Goal: Use online tool/utility: Utilize a website feature to perform a specific function

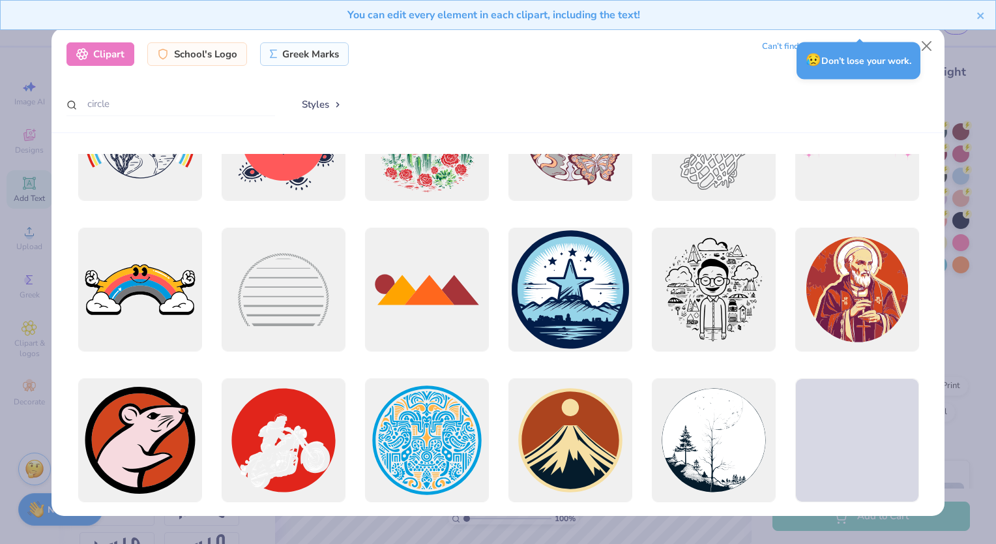
scroll to position [2807, 0]
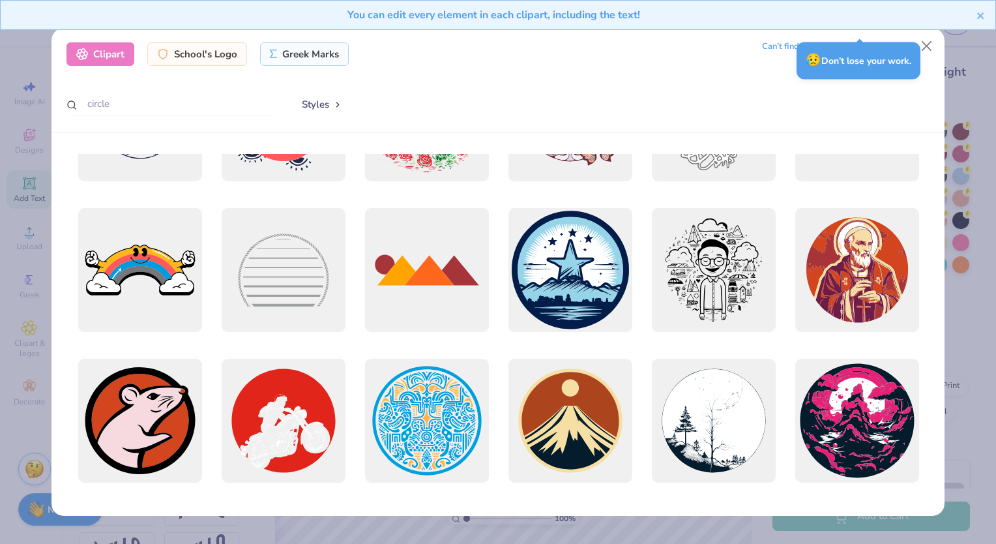
click at [89, 104] on input "circle" at bounding box center [170, 104] width 209 height 24
type input "open circle"
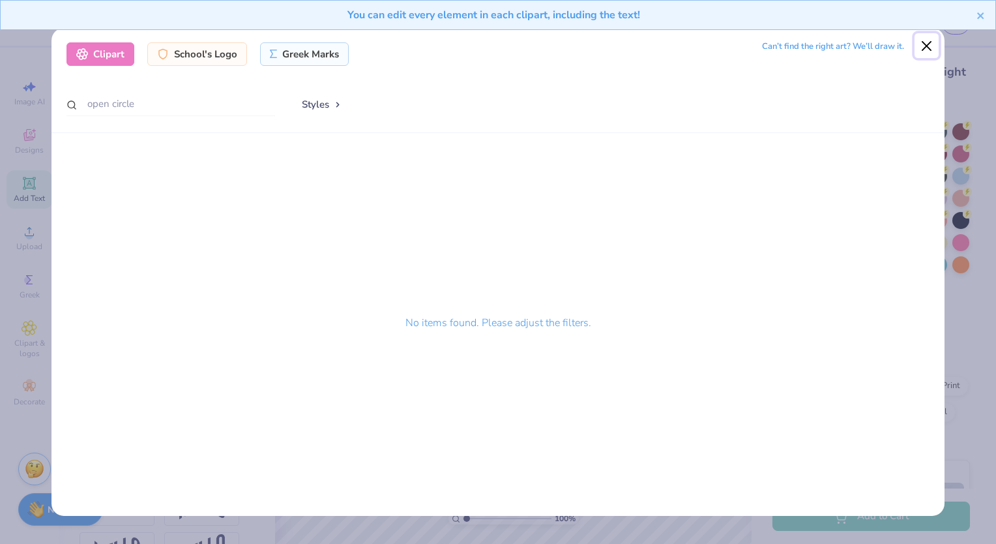
click at [926, 52] on button "Close" at bounding box center [927, 45] width 25 height 25
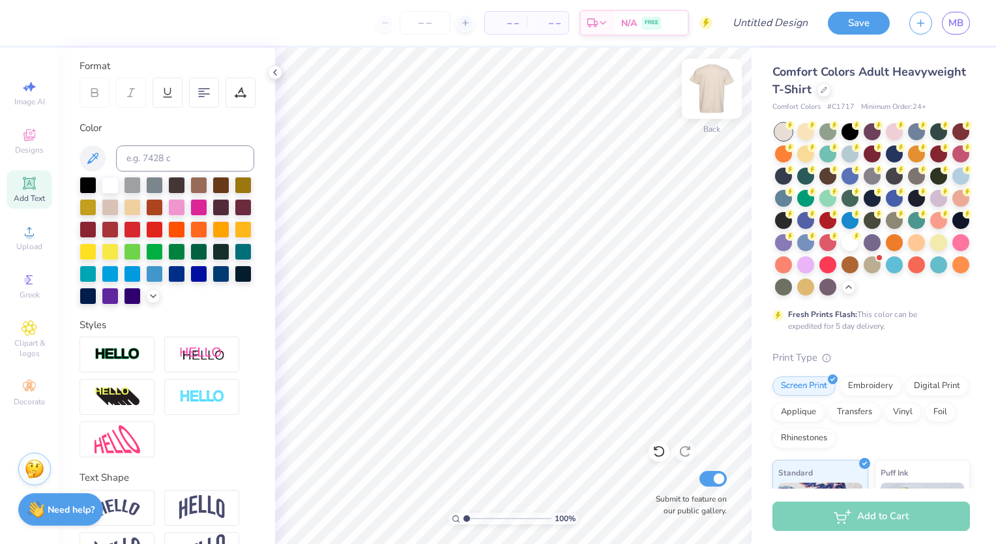
click at [722, 89] on img at bounding box center [712, 89] width 52 height 52
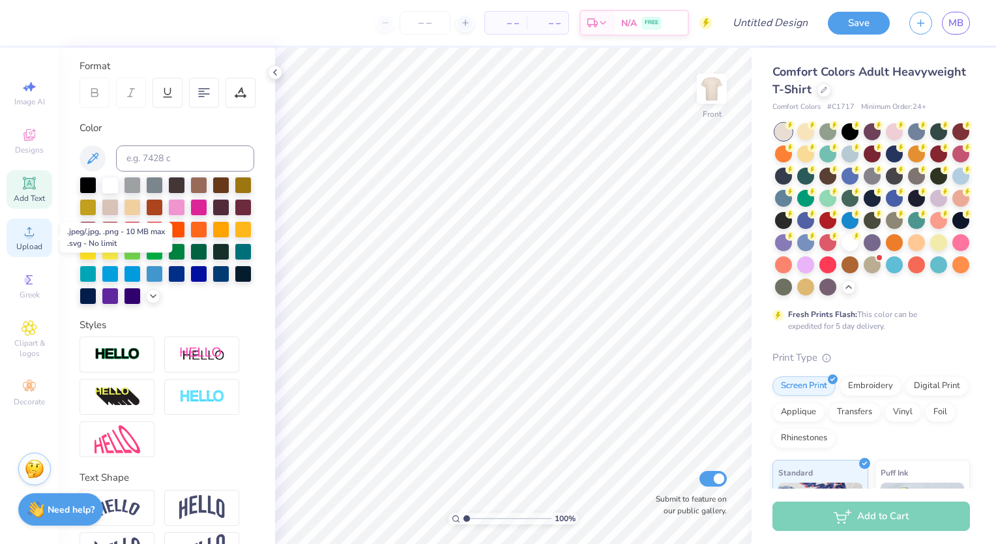
click at [25, 239] on icon at bounding box center [30, 232] width 16 height 16
click at [34, 246] on span "Upload" at bounding box center [29, 246] width 26 height 10
click at [26, 228] on icon at bounding box center [30, 232] width 16 height 16
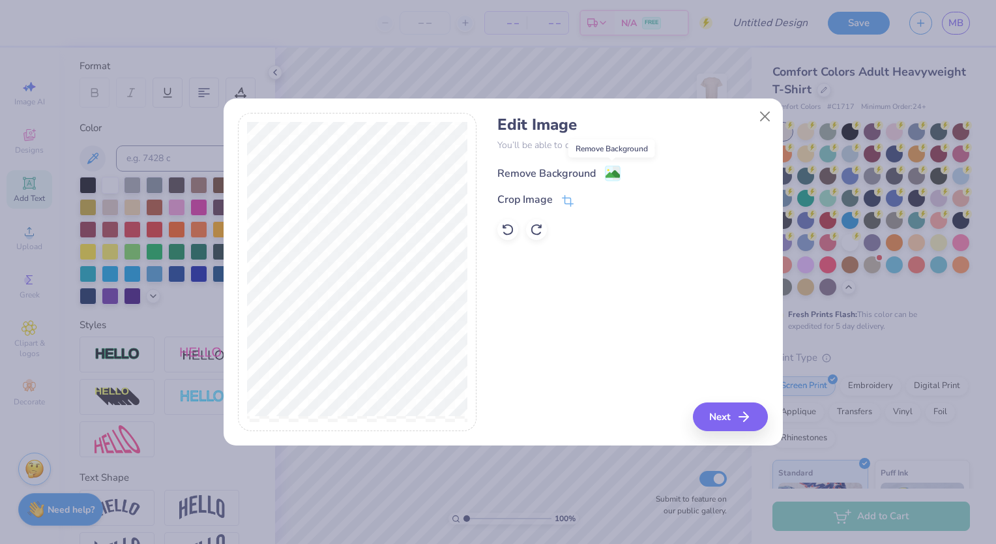
click at [609, 170] on image at bounding box center [613, 174] width 14 height 14
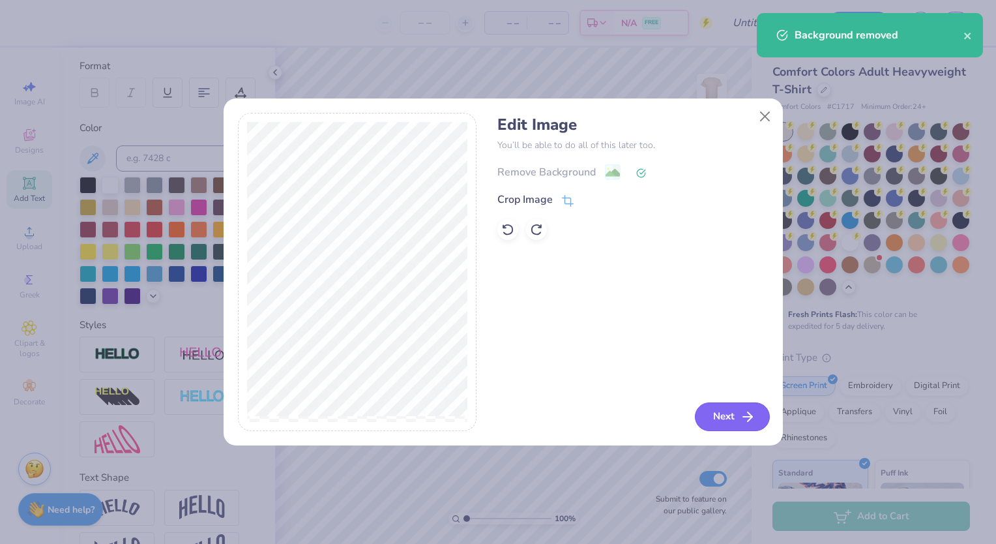
click at [704, 414] on button "Next" at bounding box center [732, 416] width 75 height 29
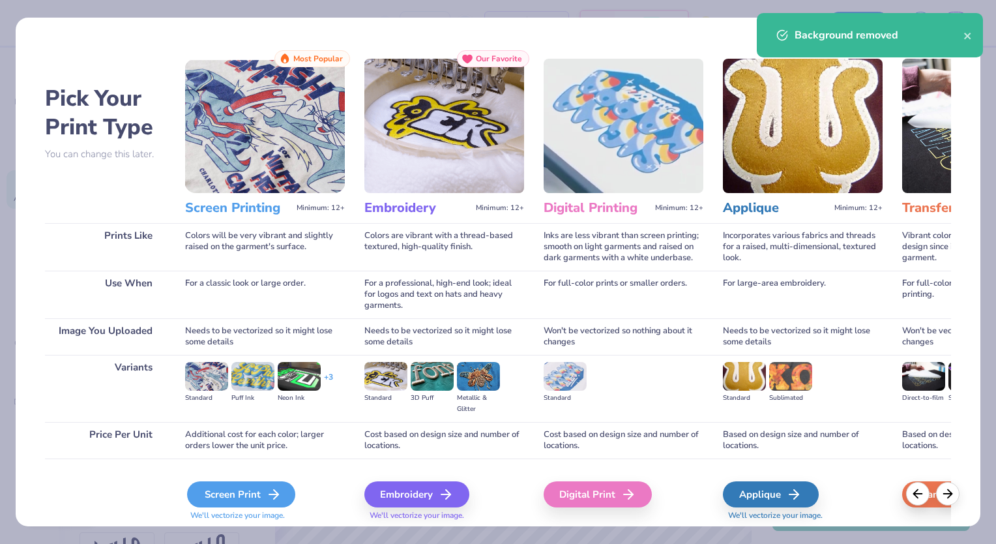
click at [240, 505] on div "Screen Print" at bounding box center [241, 494] width 108 height 26
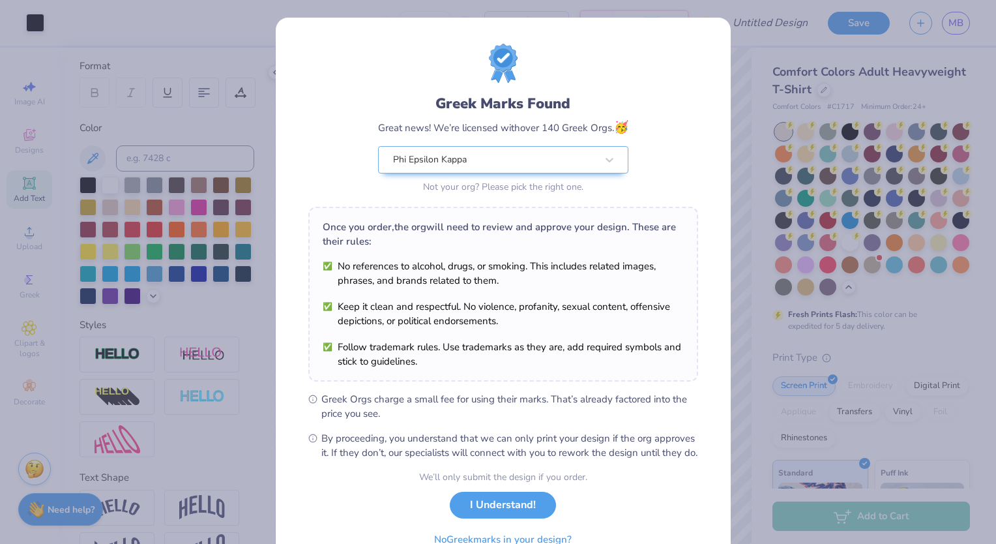
scroll to position [65, 0]
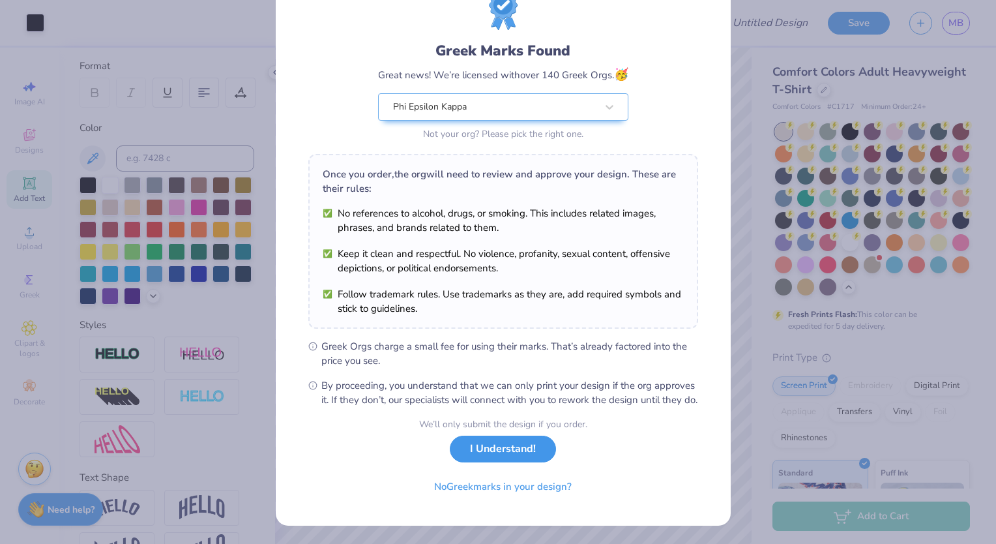
click at [516, 456] on button "I Understand!" at bounding box center [503, 448] width 106 height 27
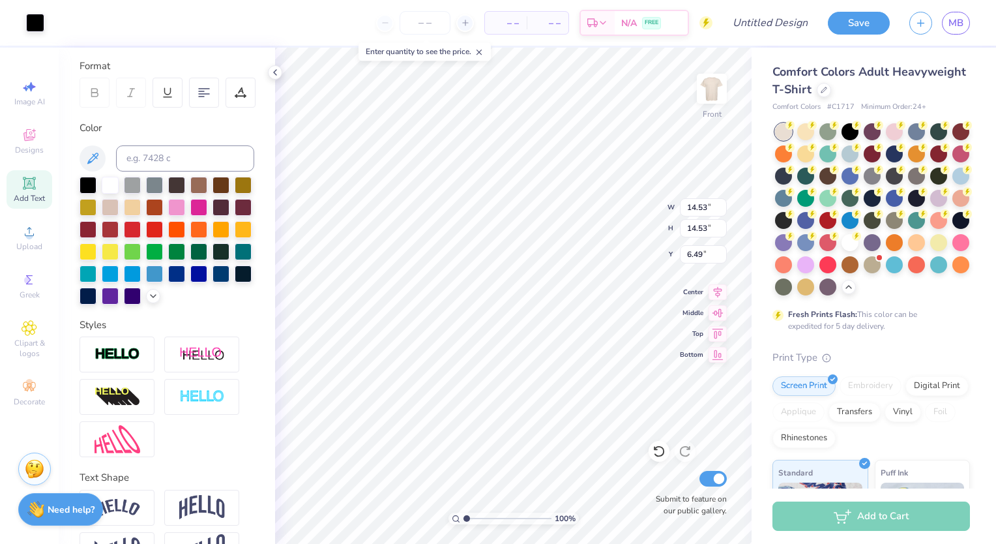
scroll to position [0, 0]
type input "5.64"
type input "7.88"
type input "6.07"
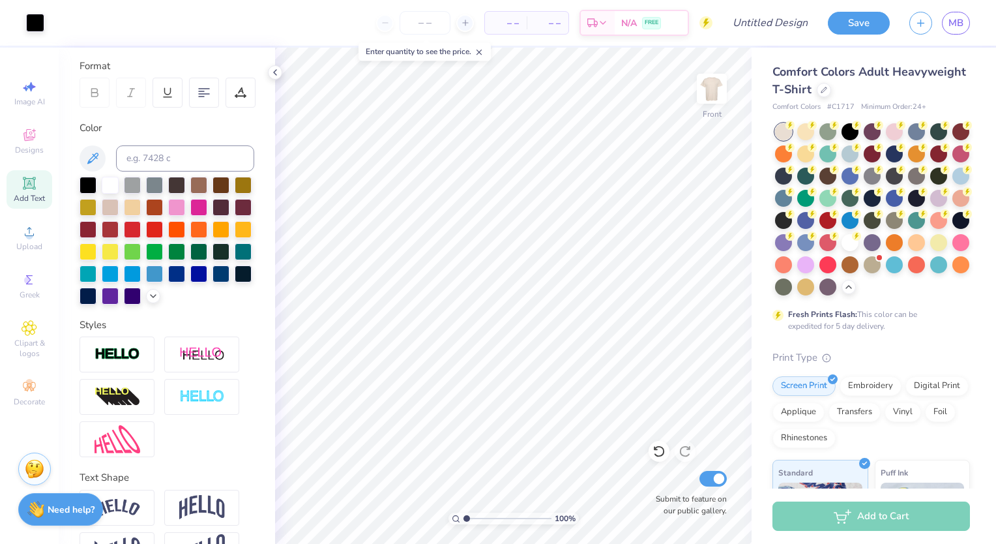
click at [16, 189] on div "Add Text" at bounding box center [30, 189] width 46 height 38
type textarea "T"
type textarea "Kinesiology"
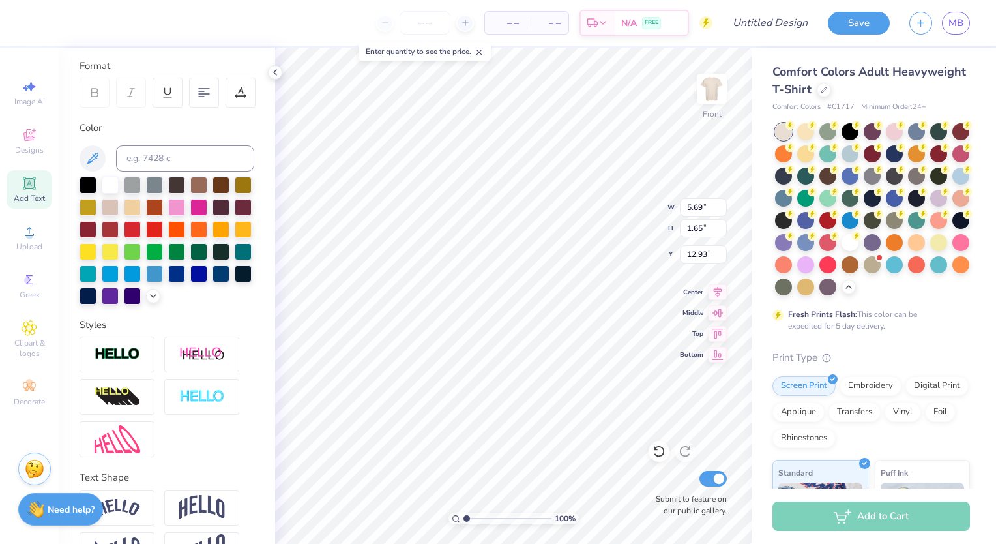
scroll to position [10, 3]
type input "5.34"
type input "0.87"
type input "13.75"
click at [87, 181] on div at bounding box center [88, 183] width 17 height 17
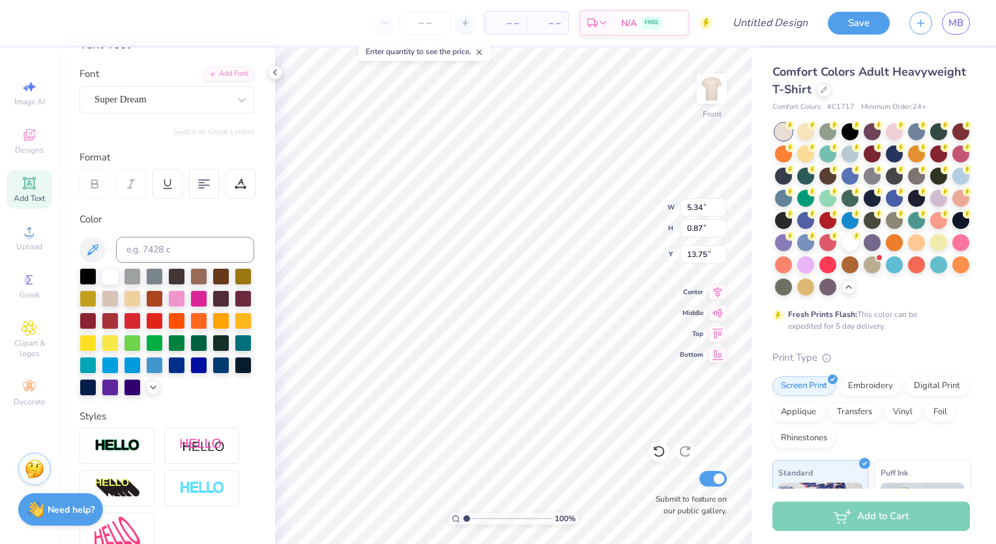
scroll to position [0, 0]
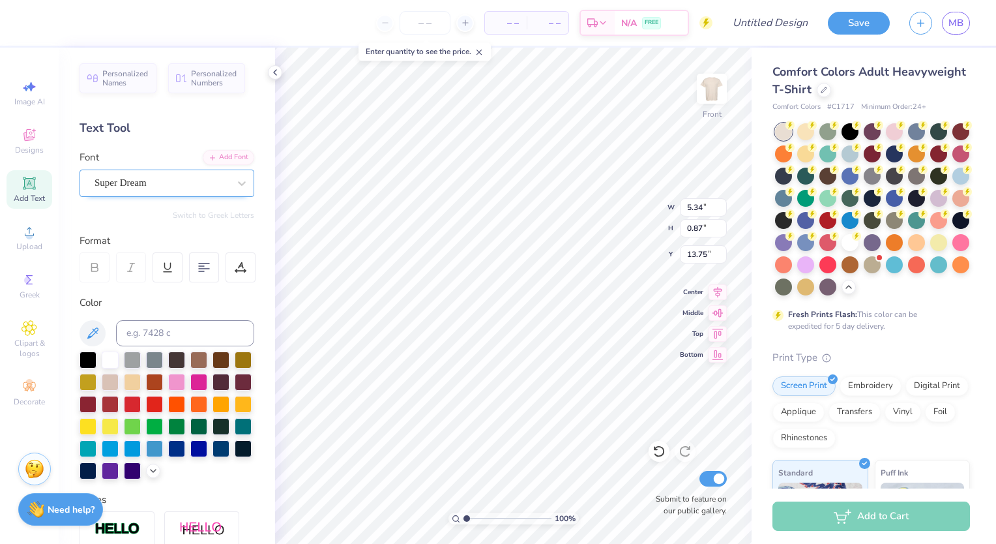
click at [210, 186] on div "Super Dream" at bounding box center [161, 183] width 137 height 20
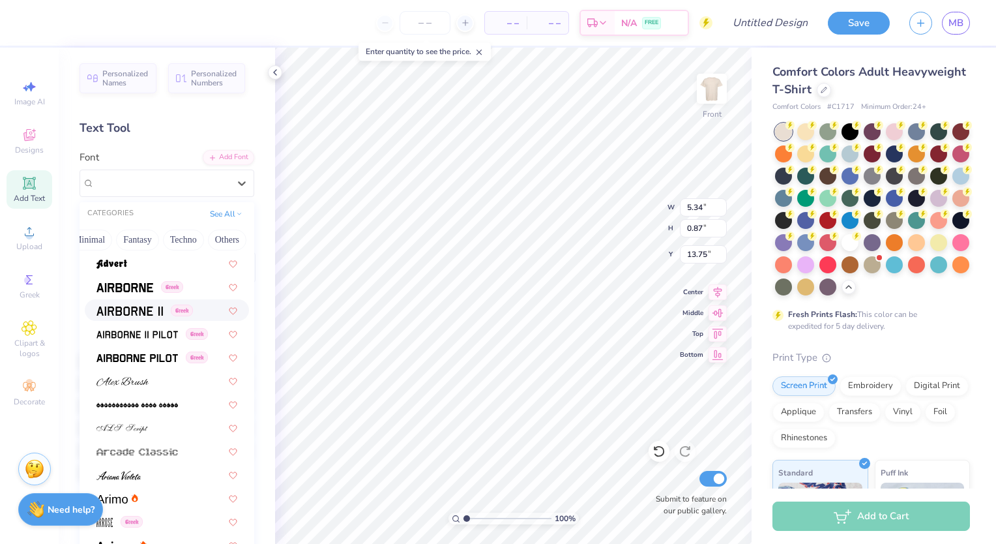
scroll to position [211, 0]
click at [169, 335] on img at bounding box center [136, 333] width 81 height 9
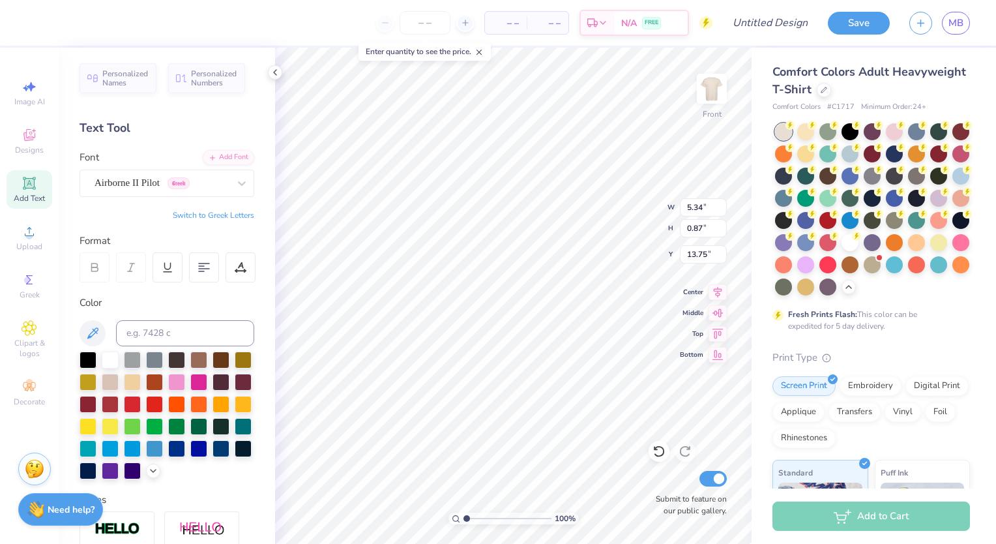
type input "6.00"
type input "0.73"
type input "13.82"
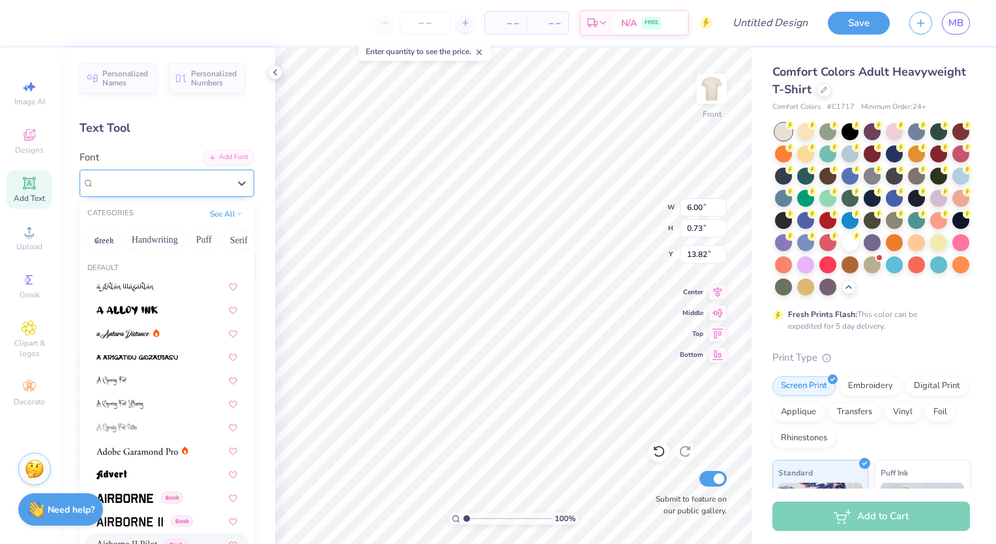
click at [140, 175] on div "Airborne II Pilot Greek" at bounding box center [161, 183] width 137 height 20
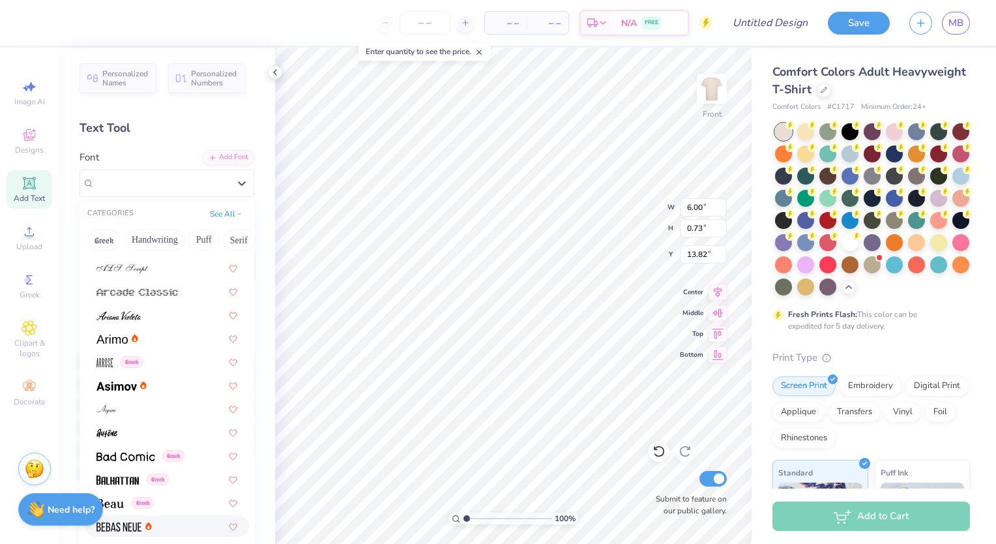
scroll to position [433, 0]
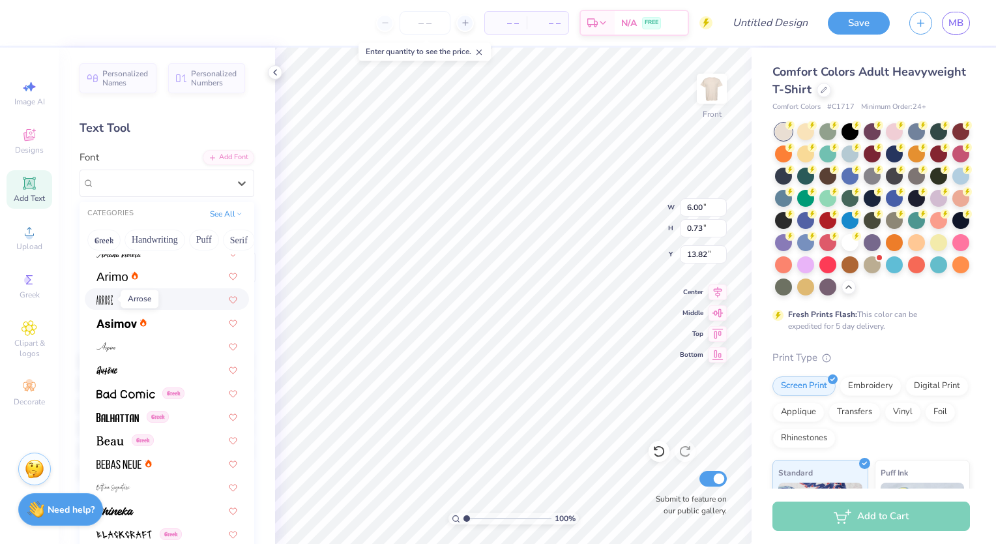
click at [107, 297] on img at bounding box center [104, 299] width 16 height 9
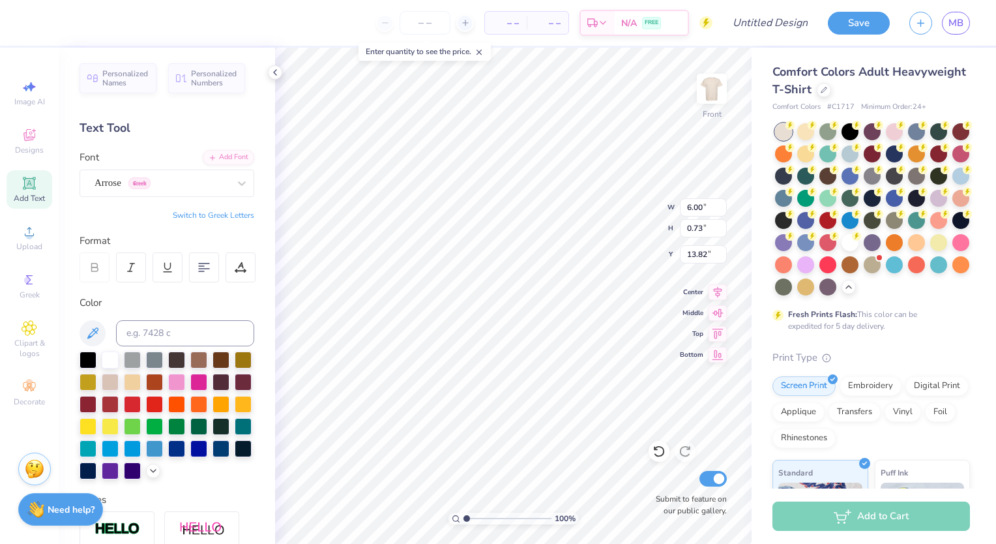
type input "3.12"
type input "0.92"
type input "13.72"
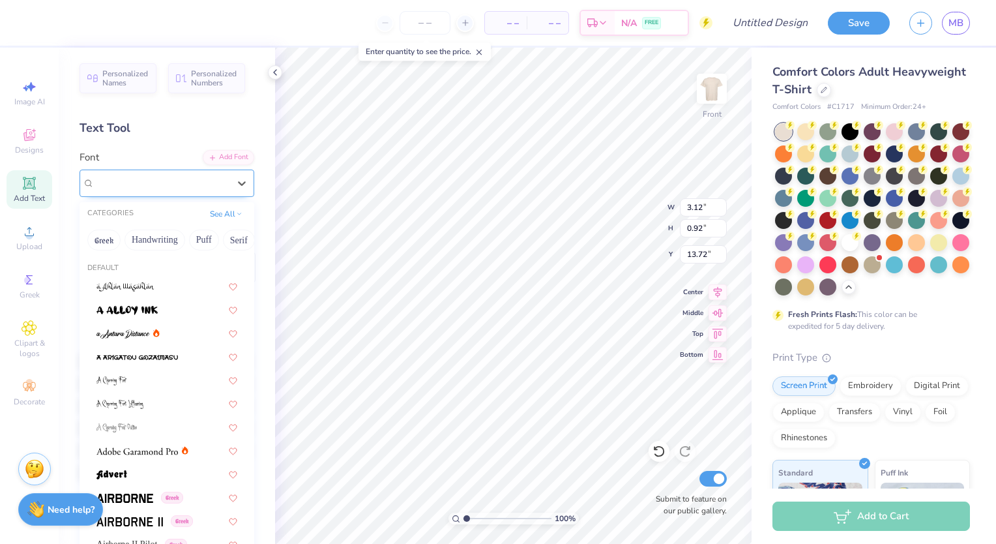
click at [140, 188] on div "Arrose Greek" at bounding box center [161, 183] width 137 height 20
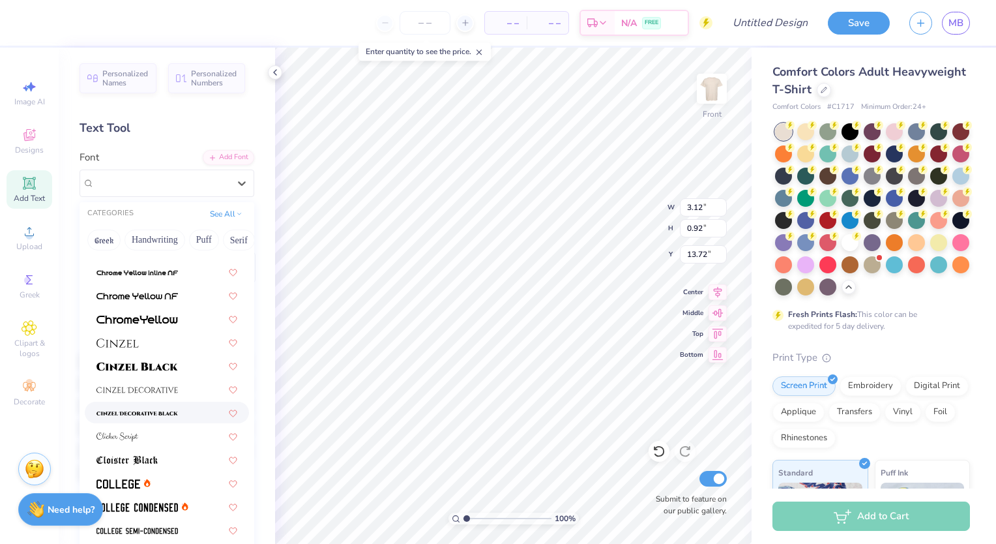
scroll to position [1494, 0]
click at [164, 384] on img at bounding box center [136, 388] width 81 height 9
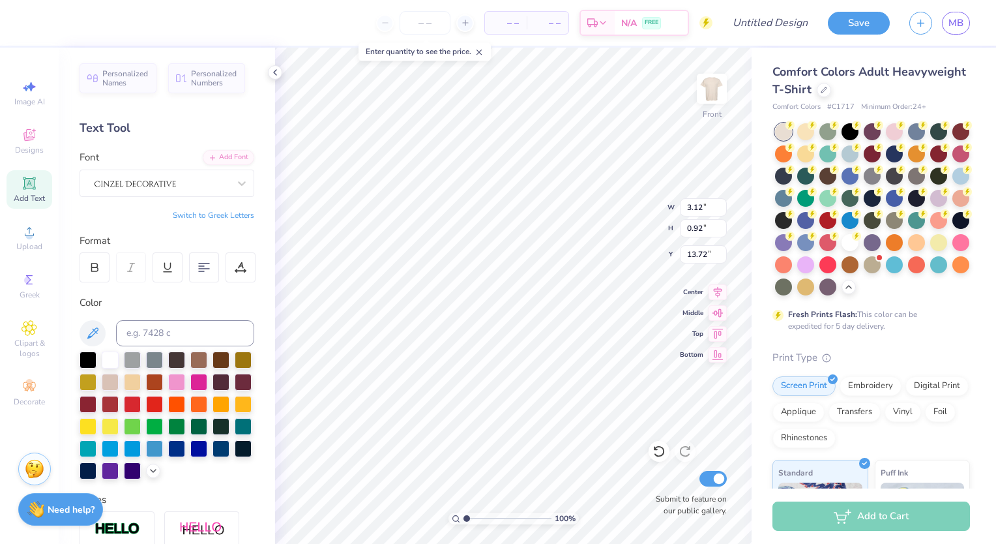
type input "6.85"
type input "0.89"
type input "13.74"
type input "3.40"
type input "0.44"
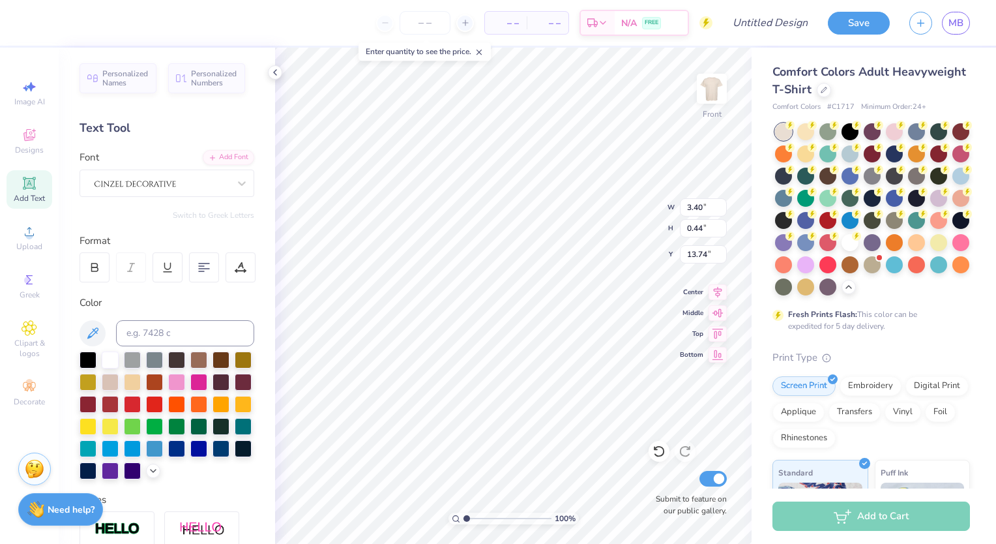
type input "2.11"
type input "3.02"
type input "12.43"
type input "3.44"
type input "1.60"
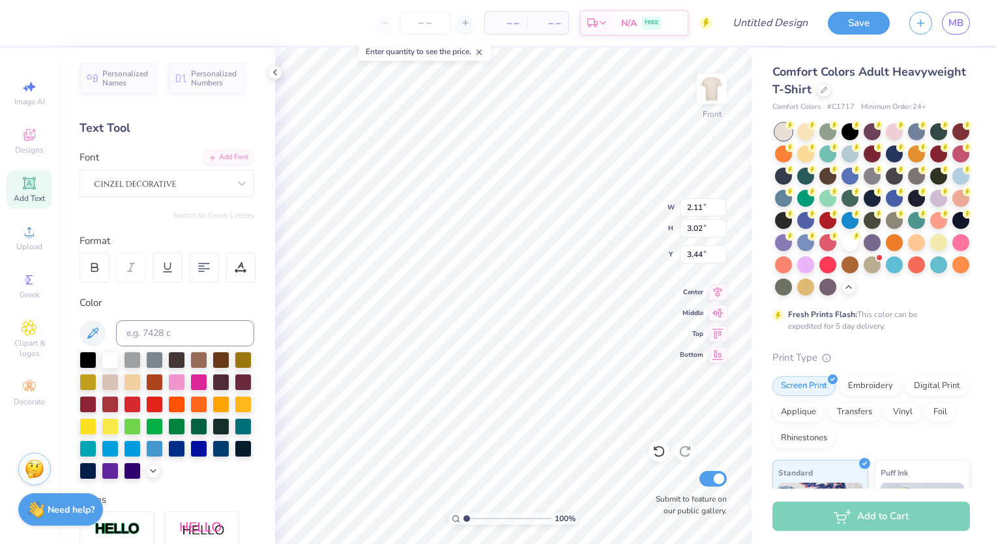
type input "2.29"
type input "3.77"
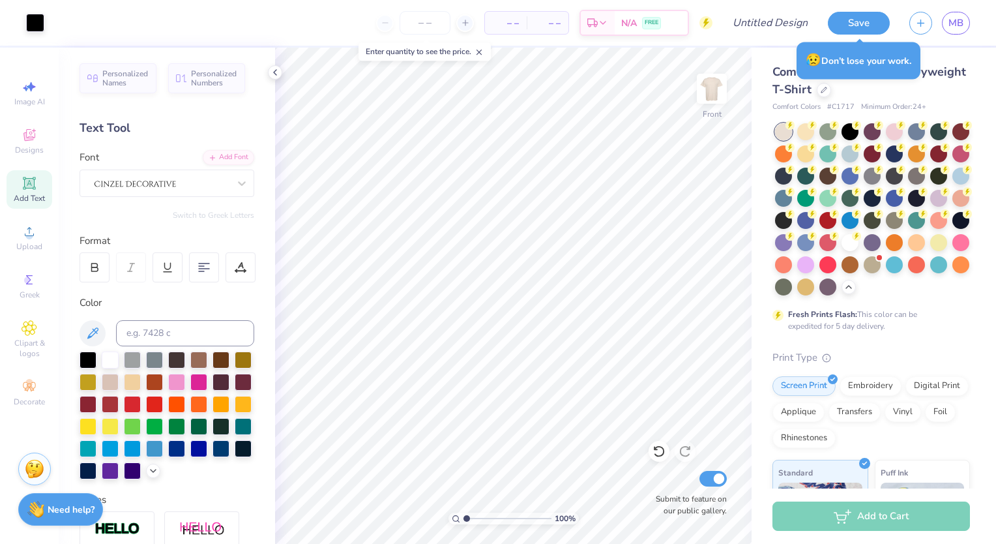
click at [36, 199] on span "Add Text" at bounding box center [29, 198] width 31 height 10
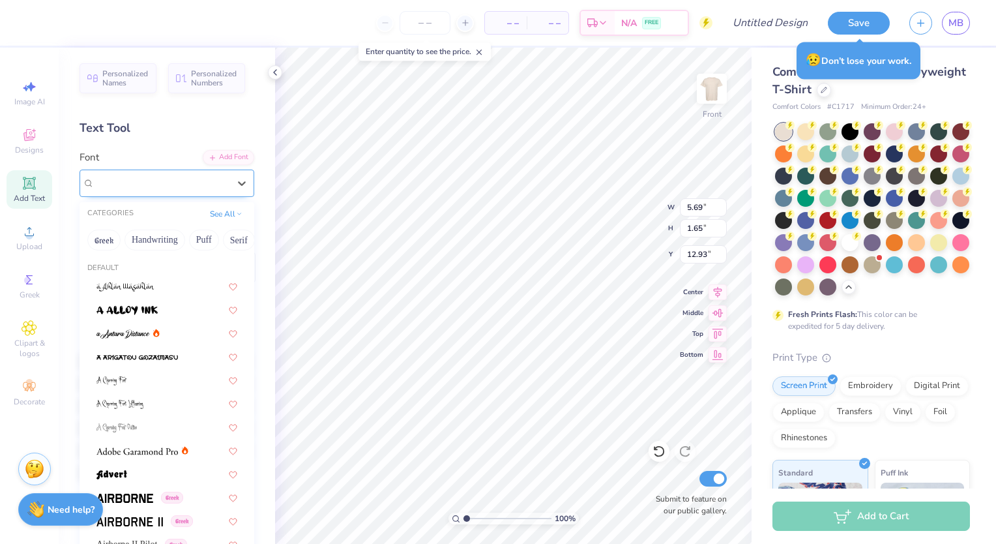
click at [193, 188] on div "Super Dream" at bounding box center [161, 183] width 137 height 20
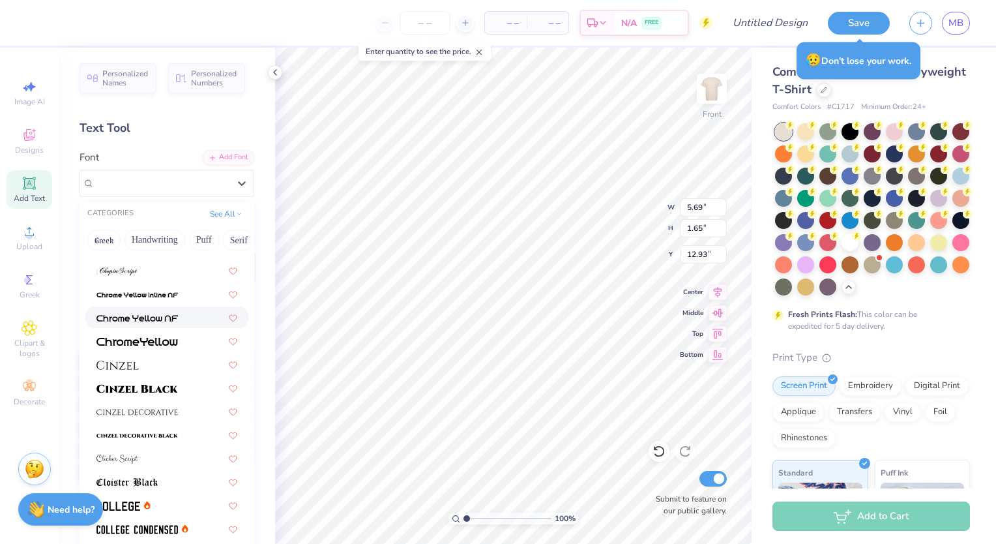
scroll to position [1471, 0]
click at [147, 403] on div at bounding box center [167, 411] width 164 height 22
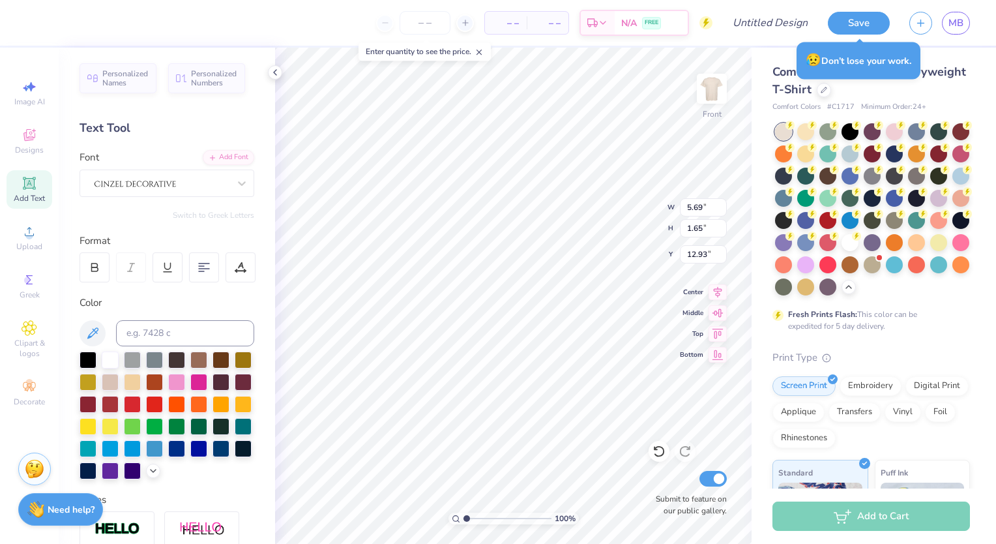
type input "6.12"
type input "2.37"
type input "12.57"
type textarea "T"
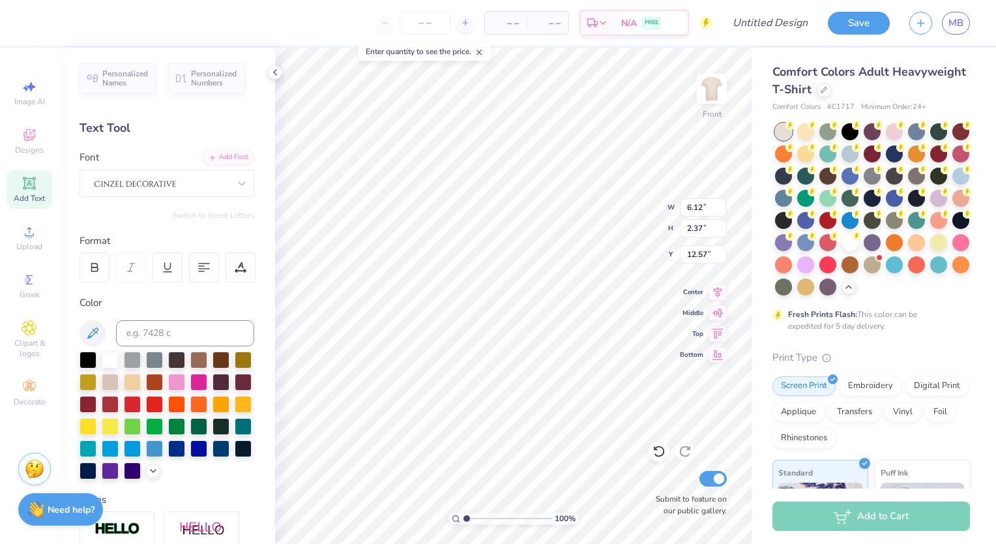
scroll to position [10, 5]
type textarea "Health Science"
click at [85, 361] on div at bounding box center [88, 358] width 17 height 17
type input "4.47"
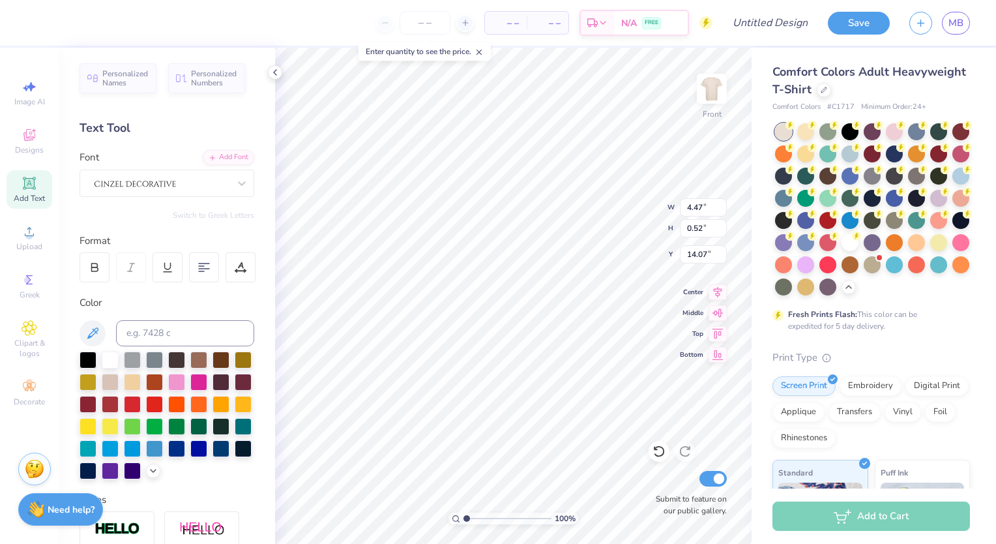
type input "0.52"
type input "7.94"
type input "4.41"
type input "1.45"
type input "7.50"
